Goal: Information Seeking & Learning: Learn about a topic

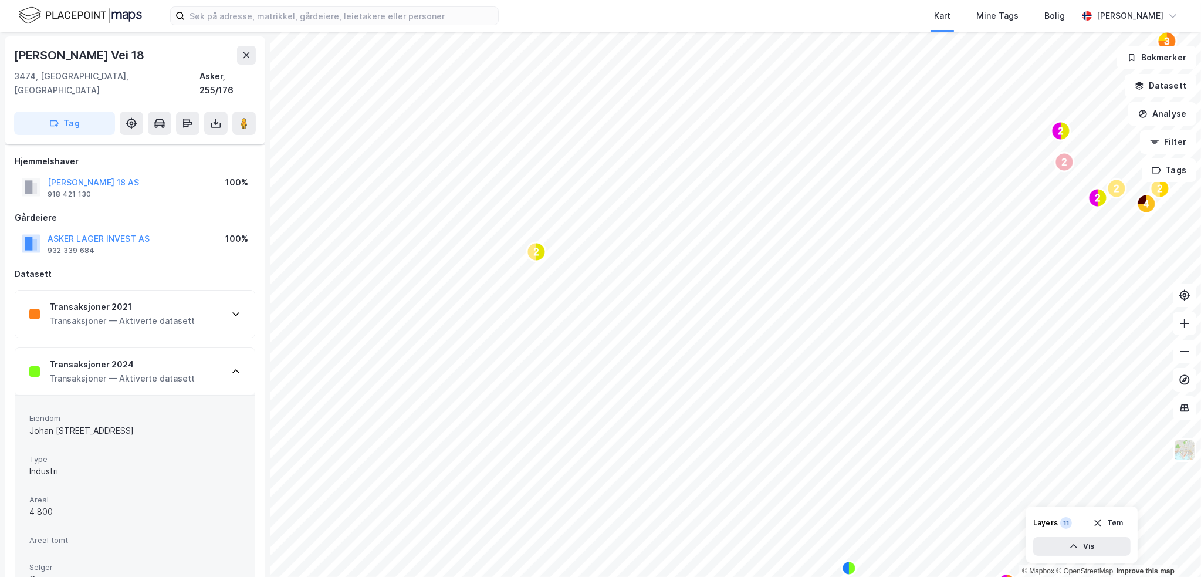
scroll to position [293, 0]
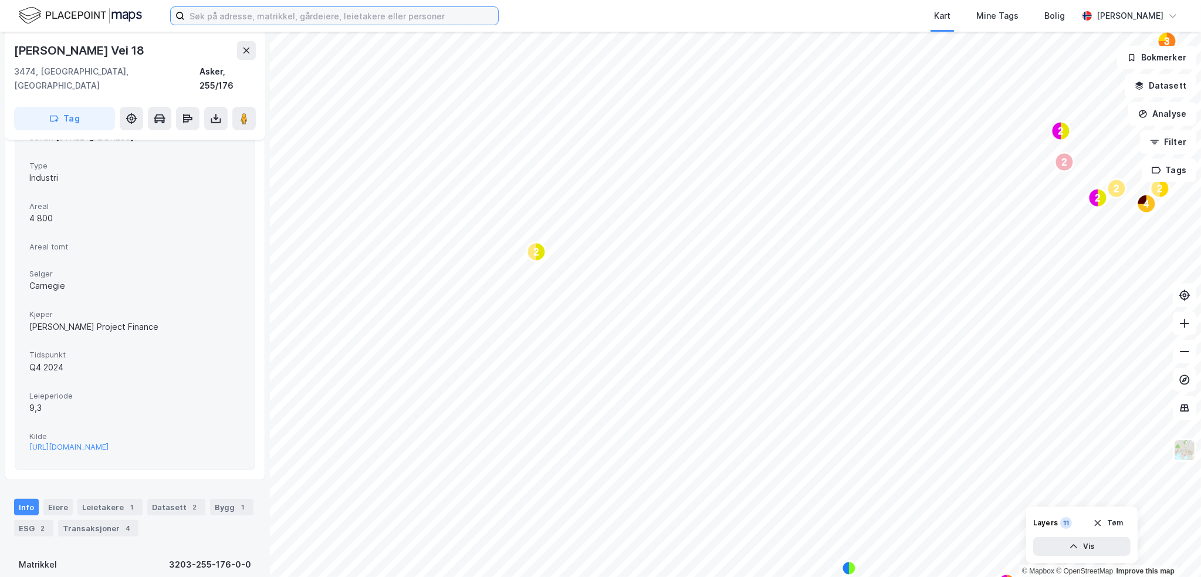
click at [262, 18] on input at bounding box center [341, 16] width 313 height 18
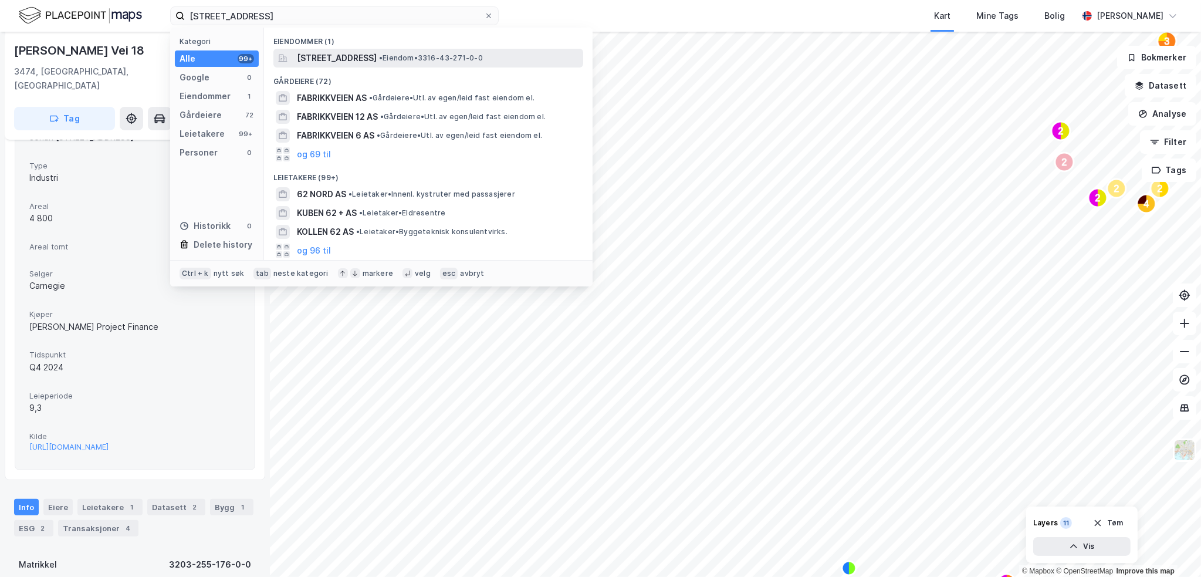
click at [343, 56] on span "[STREET_ADDRESS]" at bounding box center [337, 58] width 80 height 14
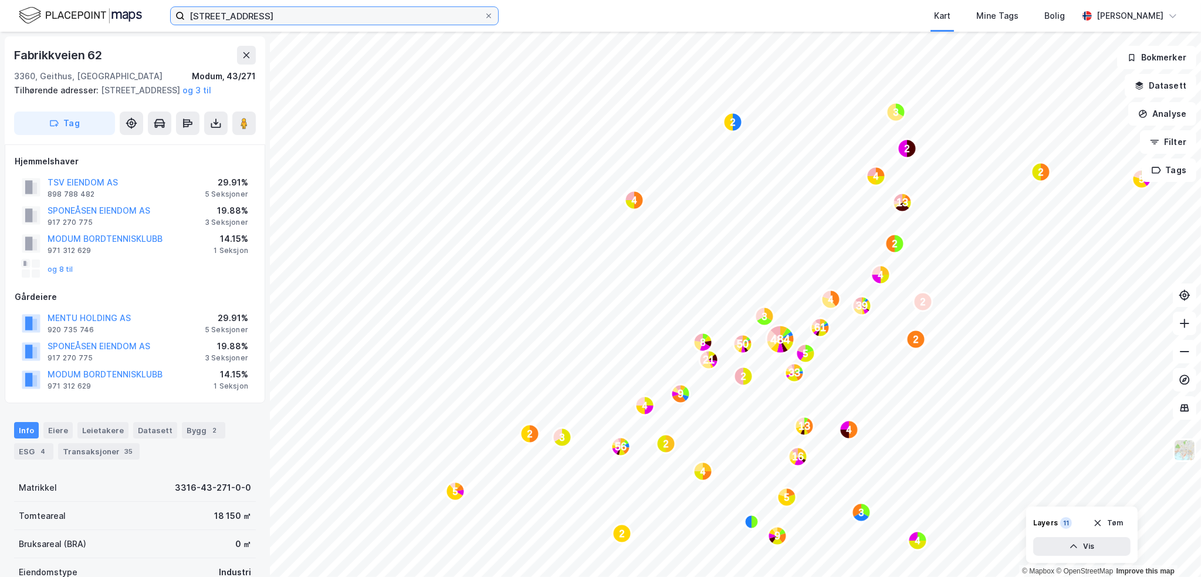
click at [274, 16] on input "[STREET_ADDRESS]" at bounding box center [334, 16] width 299 height 18
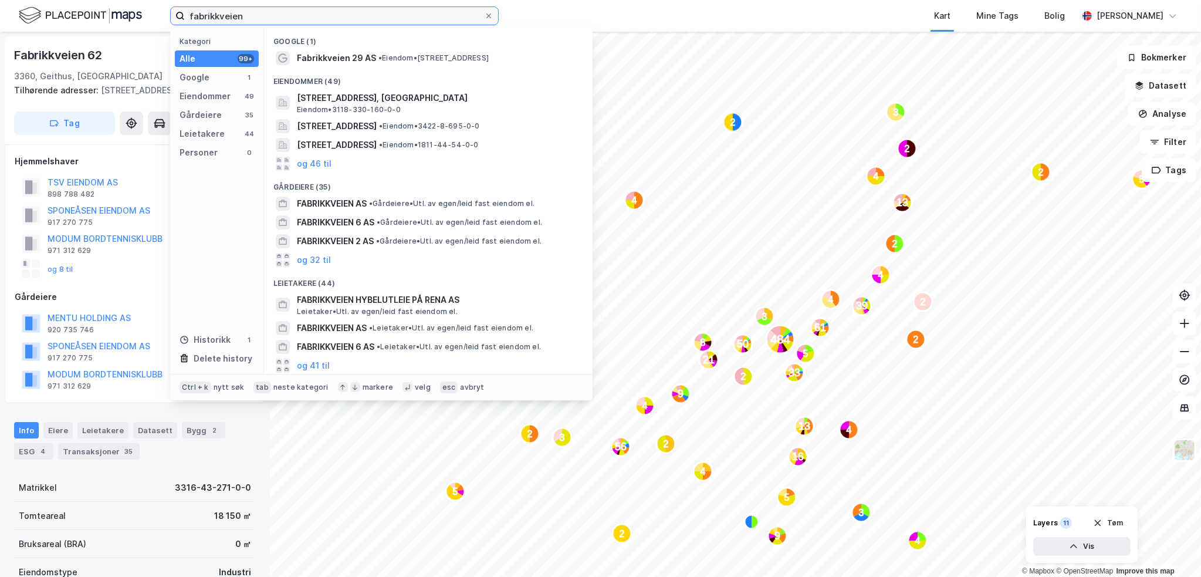
click at [268, 18] on input "fabrikkveien" at bounding box center [334, 16] width 299 height 18
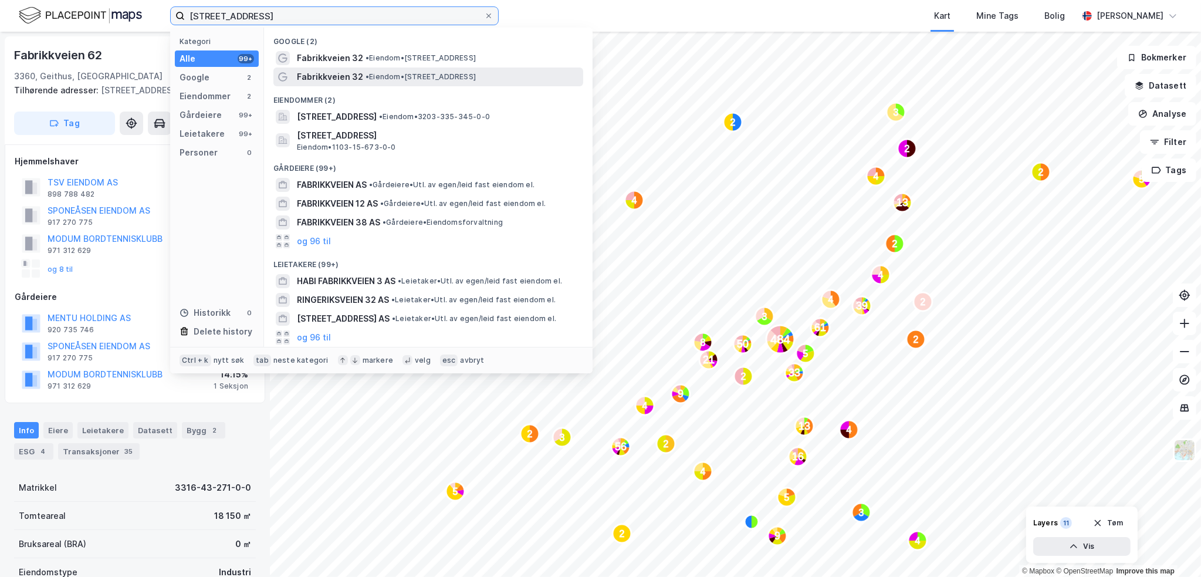
type input "[STREET_ADDRESS]"
click at [366, 77] on span "•" at bounding box center [368, 76] width 4 height 9
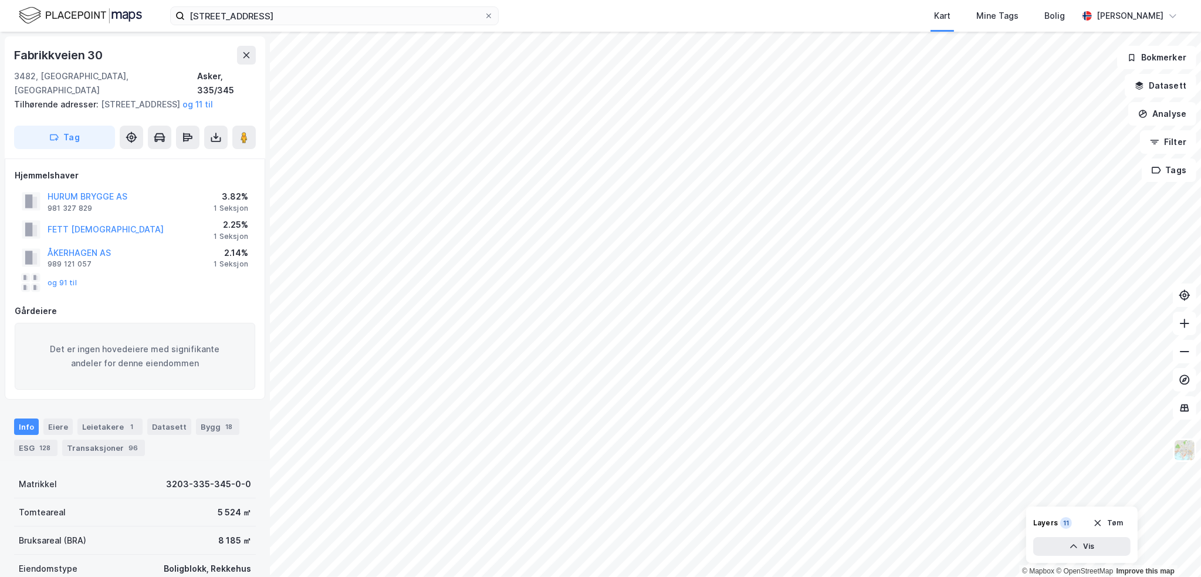
scroll to position [1, 0]
click at [106, 450] on div "Transaksjoner 96" at bounding box center [103, 447] width 83 height 16
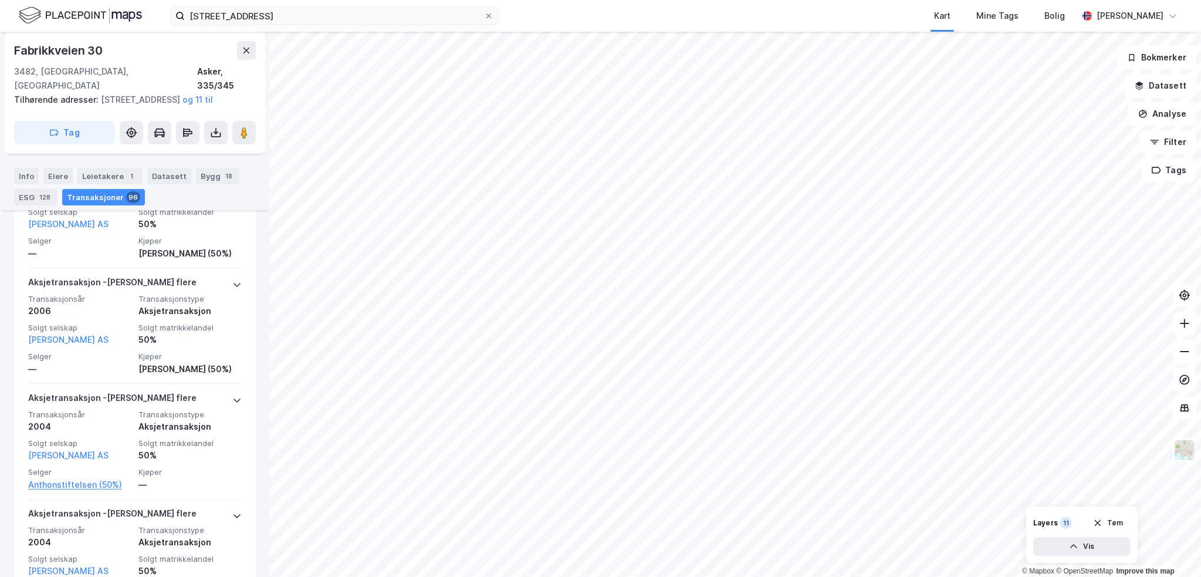
scroll to position [18407, 0]
